Goal: Navigation & Orientation: Find specific page/section

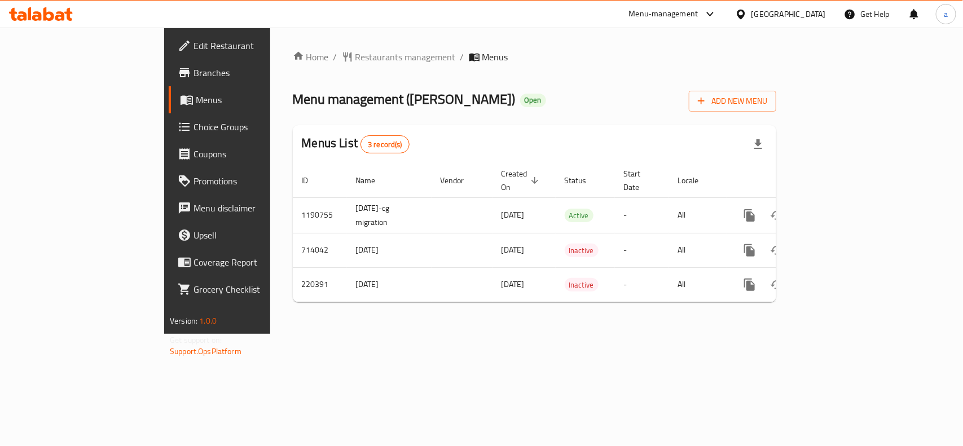
drag, startPoint x: 819, startPoint y: 18, endPoint x: 818, endPoint y: 25, distance: 7.4
click at [819, 18] on div "Kuwait" at bounding box center [788, 14] width 74 height 12
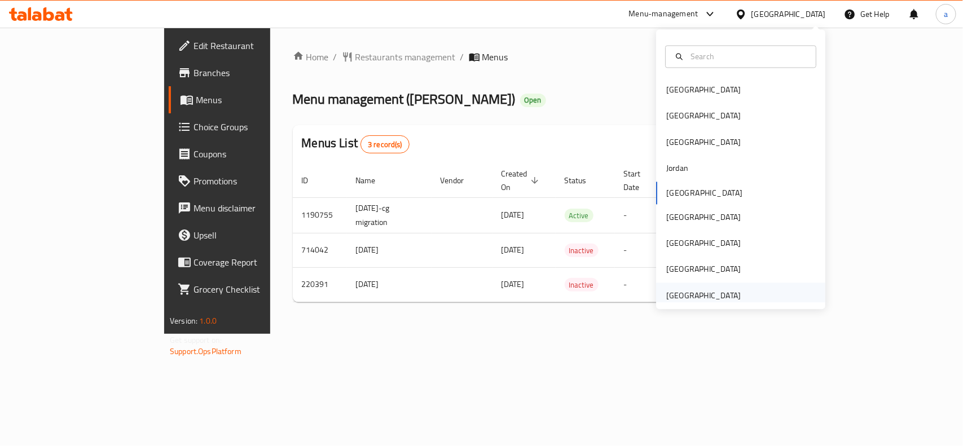
click at [716, 288] on div "[GEOGRAPHIC_DATA]" at bounding box center [703, 296] width 92 height 26
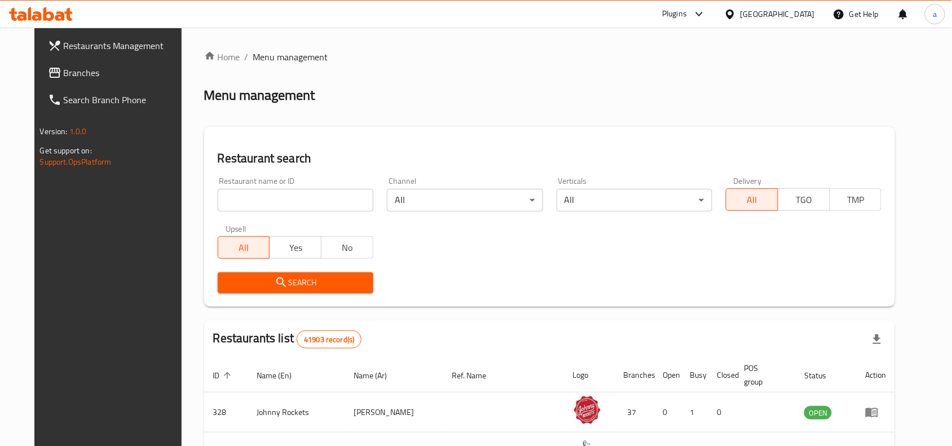
click at [58, 71] on div at bounding box center [476, 223] width 952 height 446
click at [64, 71] on span "Branches" at bounding box center [124, 73] width 121 height 14
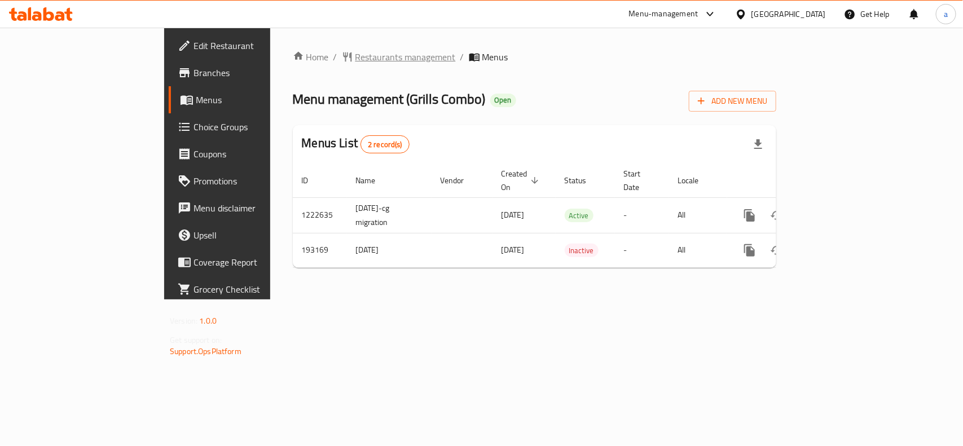
click at [355, 61] on span "Restaurants management" at bounding box center [405, 57] width 100 height 14
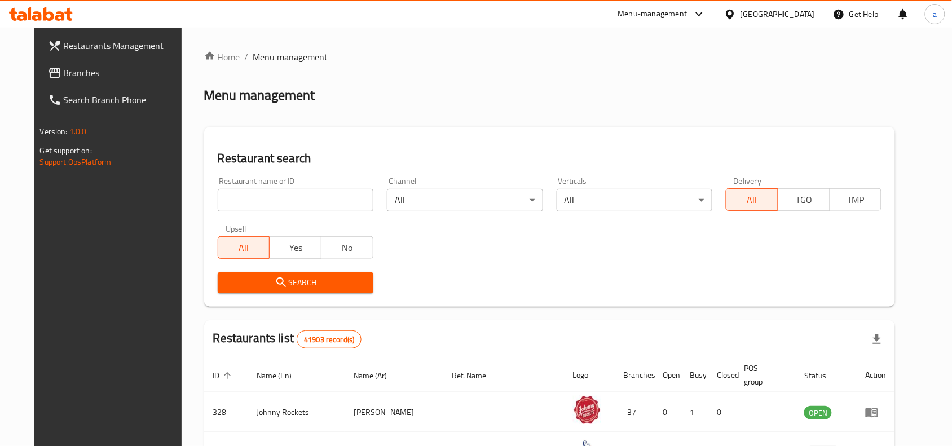
click at [134, 69] on span "Branches" at bounding box center [124, 73] width 121 height 14
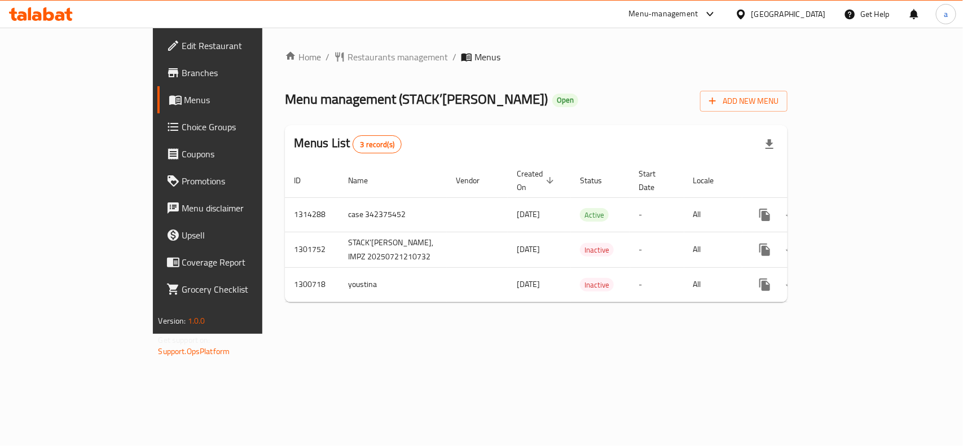
click at [754, 18] on div "[GEOGRAPHIC_DATA]" at bounding box center [788, 14] width 74 height 12
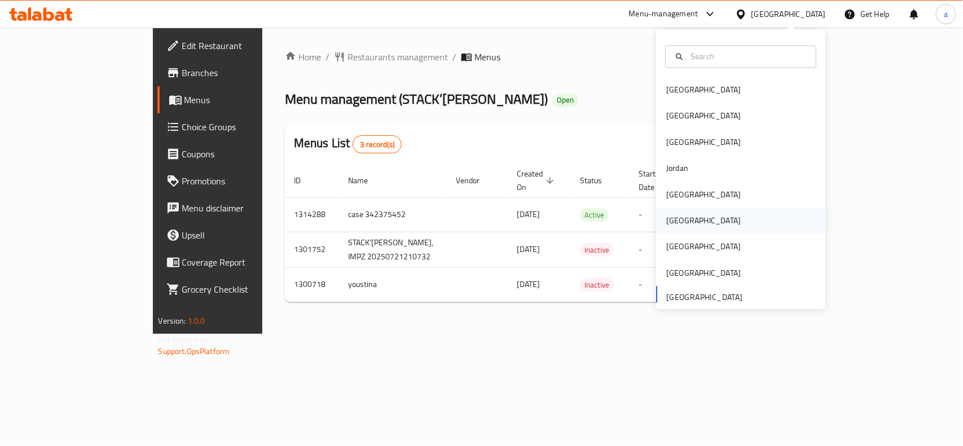
click at [666, 215] on div "Oman" at bounding box center [703, 221] width 74 height 12
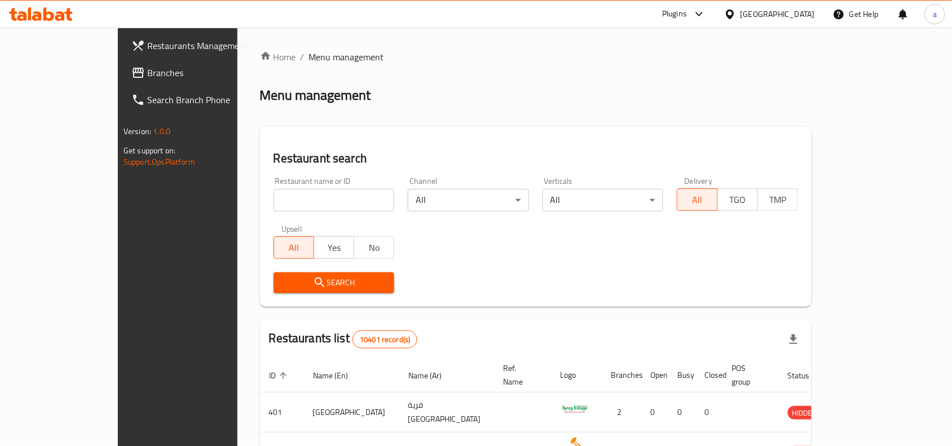
click at [147, 75] on span "Branches" at bounding box center [207, 73] width 121 height 14
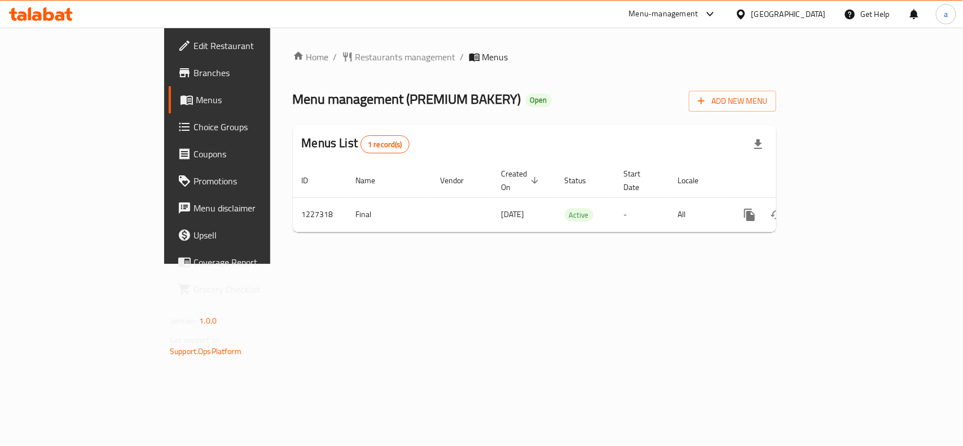
click at [385, 264] on div "Home / Restaurants management / Menus Menu management ( PREMIUM BAKERY ) Open A…" at bounding box center [534, 146] width 528 height 236
click at [293, 65] on div "Home / Restaurants management / Menus Menu management ( PREMIUM BAKERY ) Open A…" at bounding box center [534, 145] width 483 height 191
click at [355, 57] on span "Restaurants management" at bounding box center [405, 57] width 100 height 14
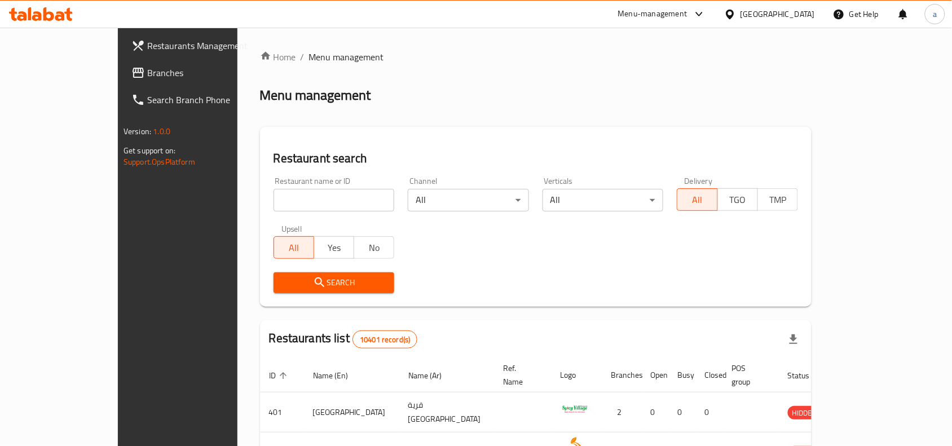
click at [147, 68] on span "Branches" at bounding box center [207, 73] width 121 height 14
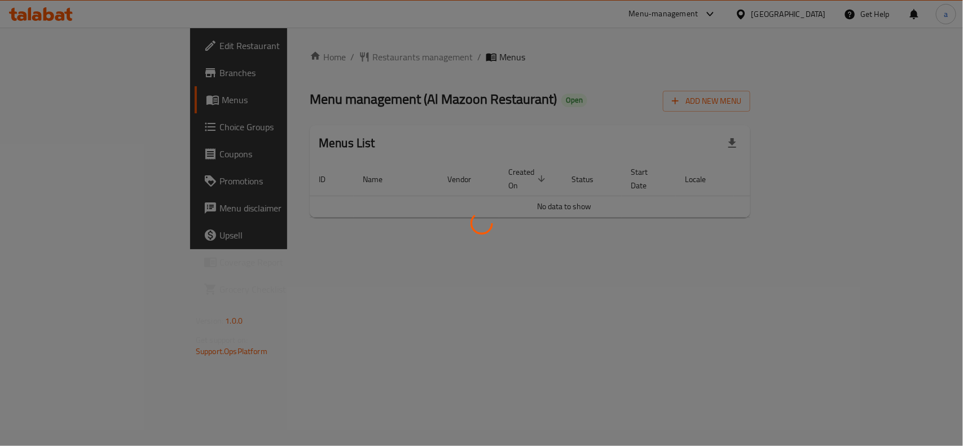
click at [421, 241] on div at bounding box center [481, 223] width 963 height 446
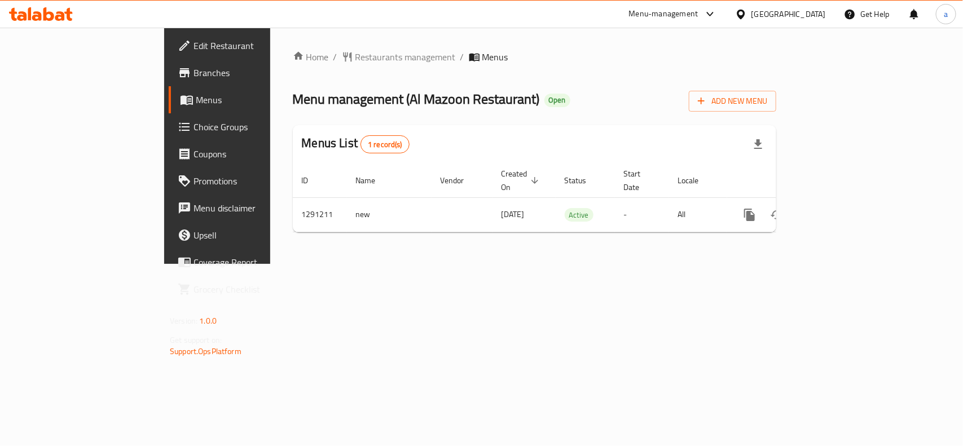
click at [828, 16] on div "[GEOGRAPHIC_DATA]" at bounding box center [780, 14] width 109 height 27
click at [819, 12] on div "[GEOGRAPHIC_DATA]" at bounding box center [788, 14] width 74 height 12
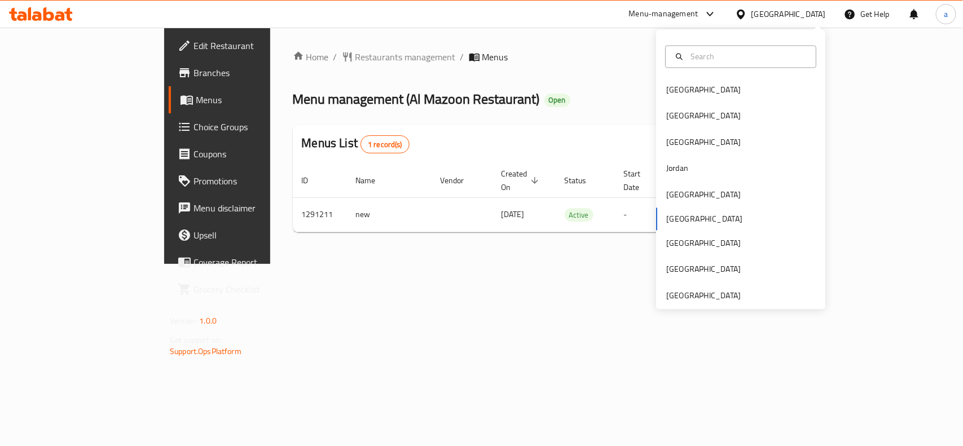
click at [727, 303] on div "[GEOGRAPHIC_DATA] [GEOGRAPHIC_DATA] [GEOGRAPHIC_DATA] [GEOGRAPHIC_DATA] [GEOGRA…" at bounding box center [740, 170] width 169 height 280
click at [666, 294] on div "[GEOGRAPHIC_DATA]" at bounding box center [703, 295] width 74 height 12
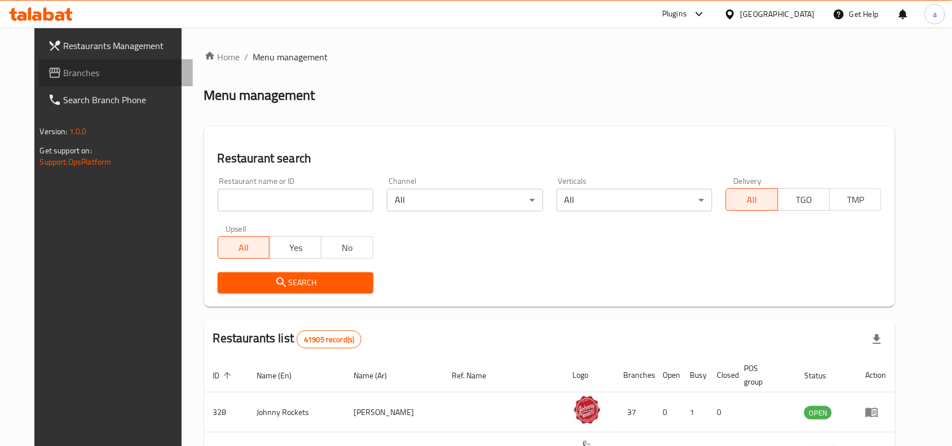
click at [67, 70] on span "Branches" at bounding box center [124, 73] width 121 height 14
